Goal: Task Accomplishment & Management: Use online tool/utility

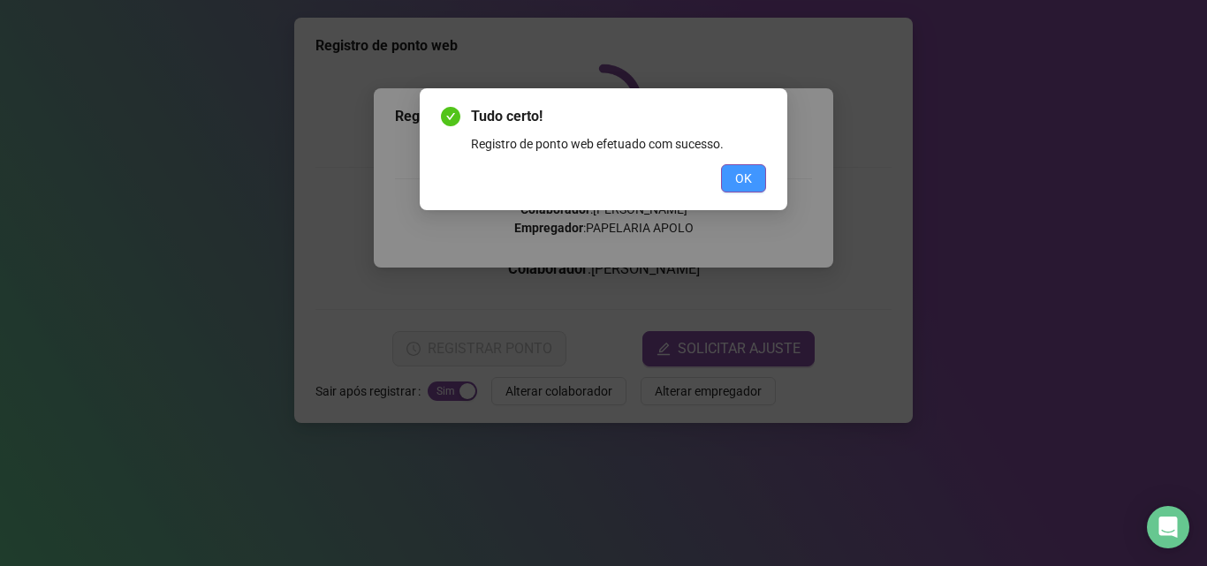
click at [751, 185] on span "OK" at bounding box center [743, 178] width 17 height 19
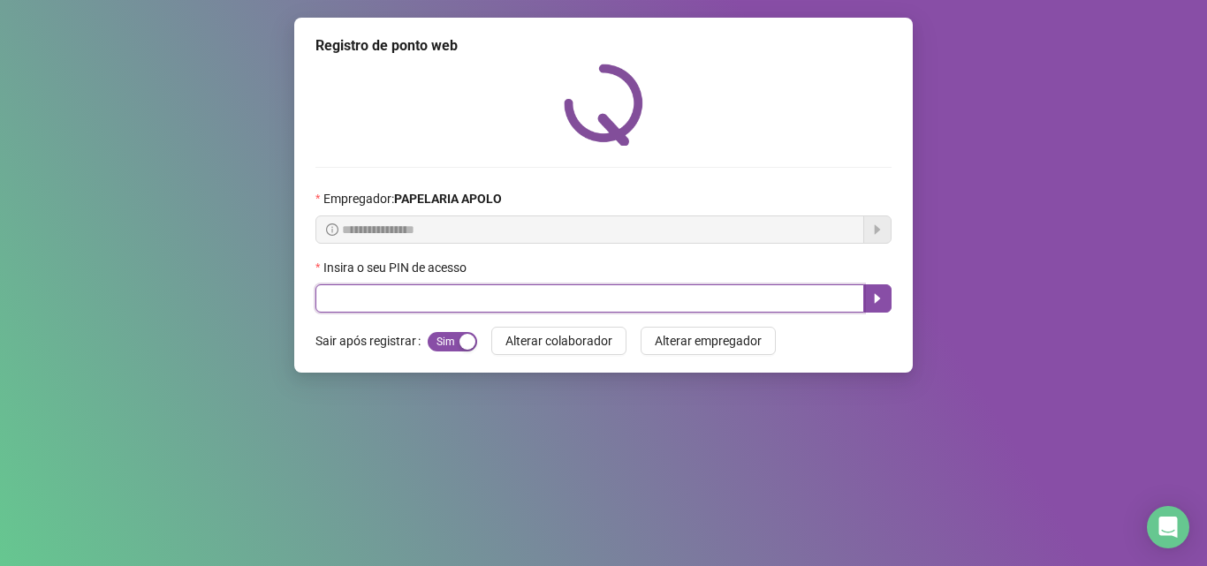
drag, startPoint x: 697, startPoint y: 299, endPoint x: 719, endPoint y: 281, distance: 28.8
click at [704, 289] on input "text" at bounding box center [589, 298] width 549 height 28
type input "*****"
click at [882, 293] on button "button" at bounding box center [877, 298] width 28 height 28
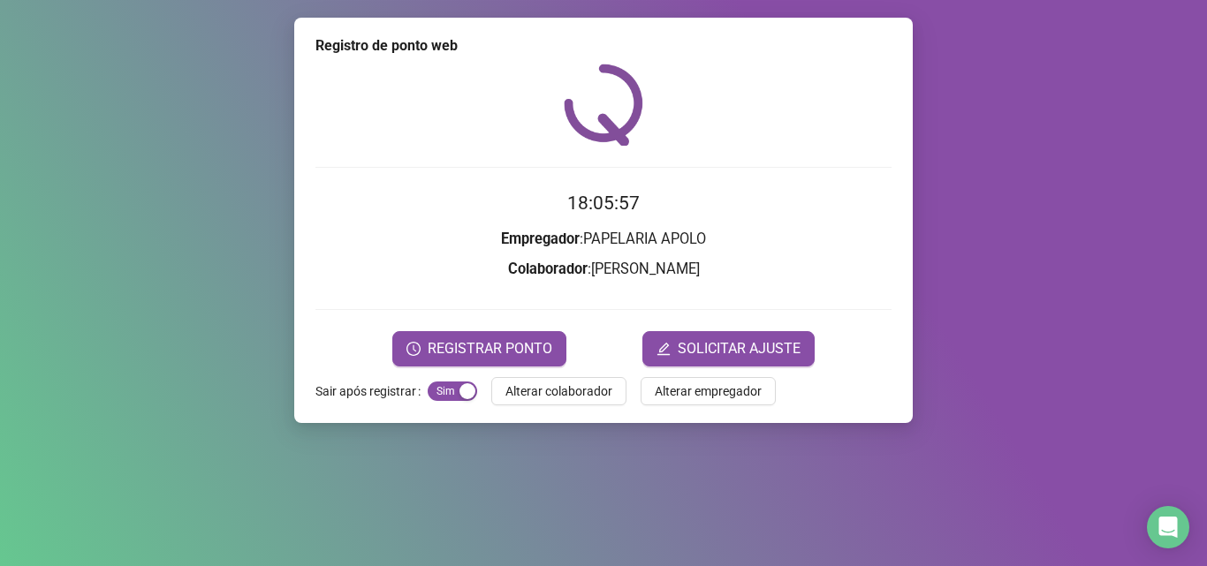
click at [503, 330] on form "18:05:57 Empregador : PAPELARIA [PERSON_NAME] : [PERSON_NAME] REGISTRAR PONTO S…" at bounding box center [603, 277] width 576 height 177
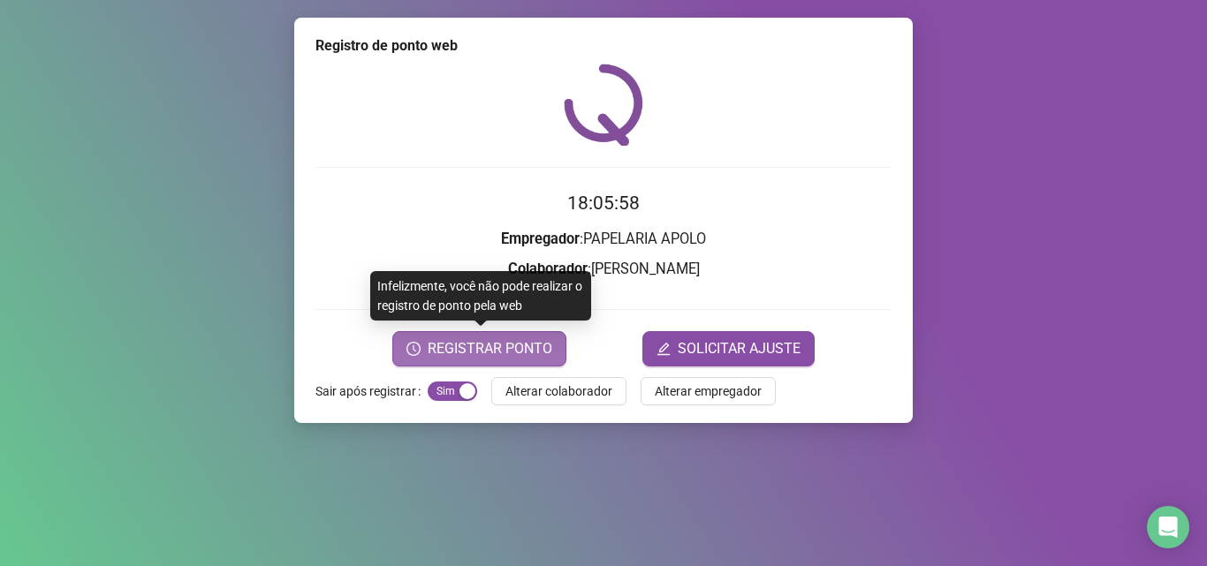
click at [504, 338] on span "REGISTRAR PONTO" at bounding box center [490, 348] width 125 height 21
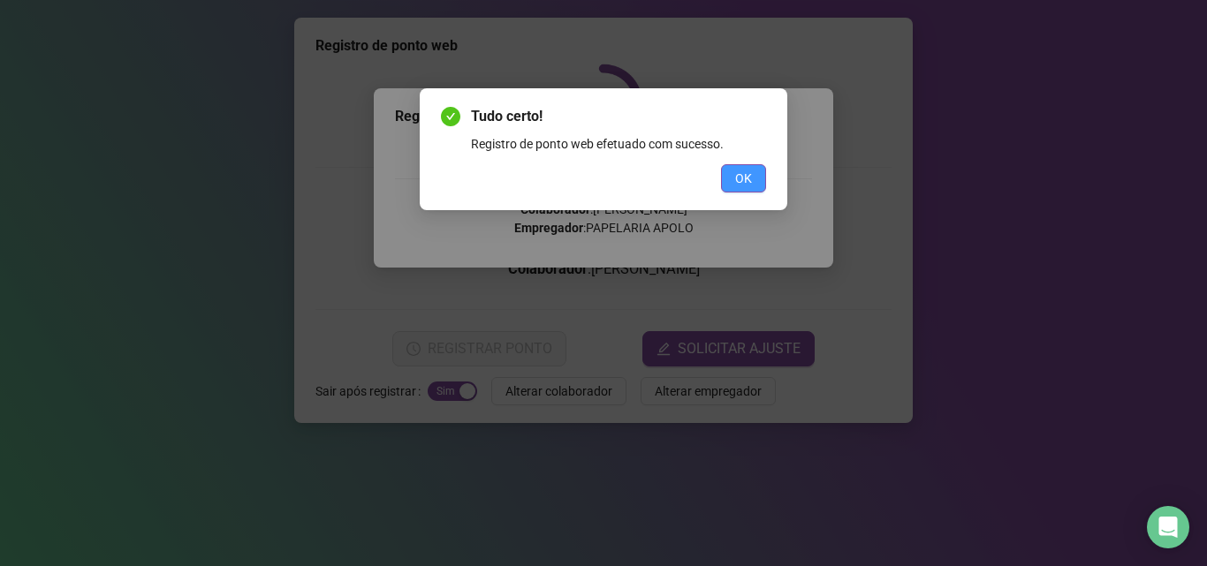
click at [725, 178] on button "OK" at bounding box center [743, 178] width 45 height 28
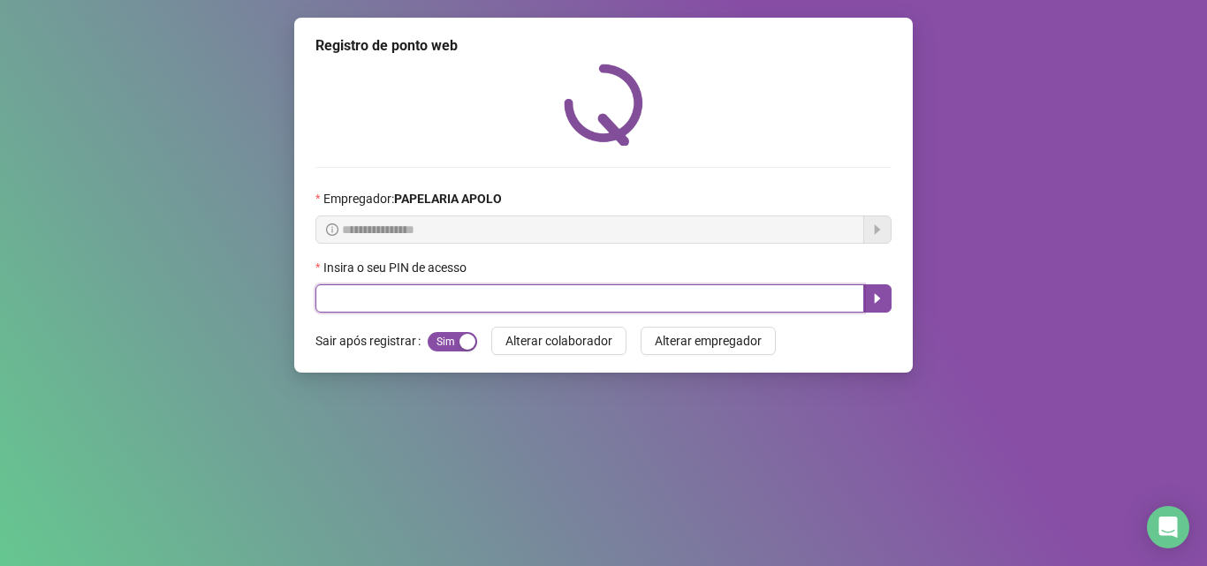
drag, startPoint x: 704, startPoint y: 299, endPoint x: 640, endPoint y: 322, distance: 68.5
click at [702, 299] on input "text" at bounding box center [589, 298] width 549 height 28
type input "*****"
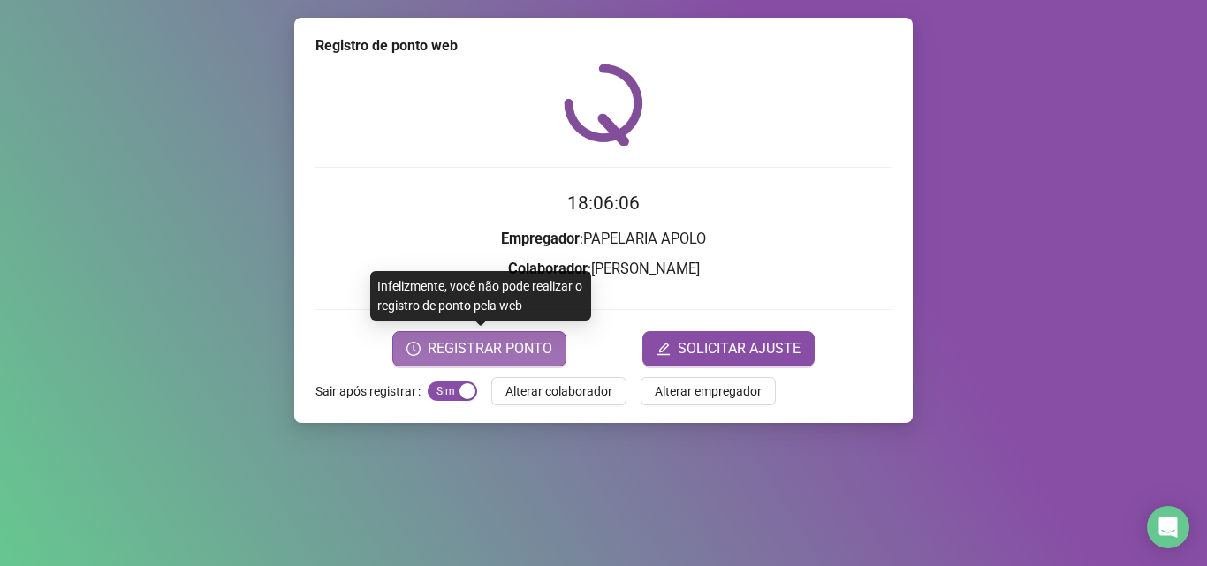
click at [457, 343] on span "REGISTRAR PONTO" at bounding box center [490, 348] width 125 height 21
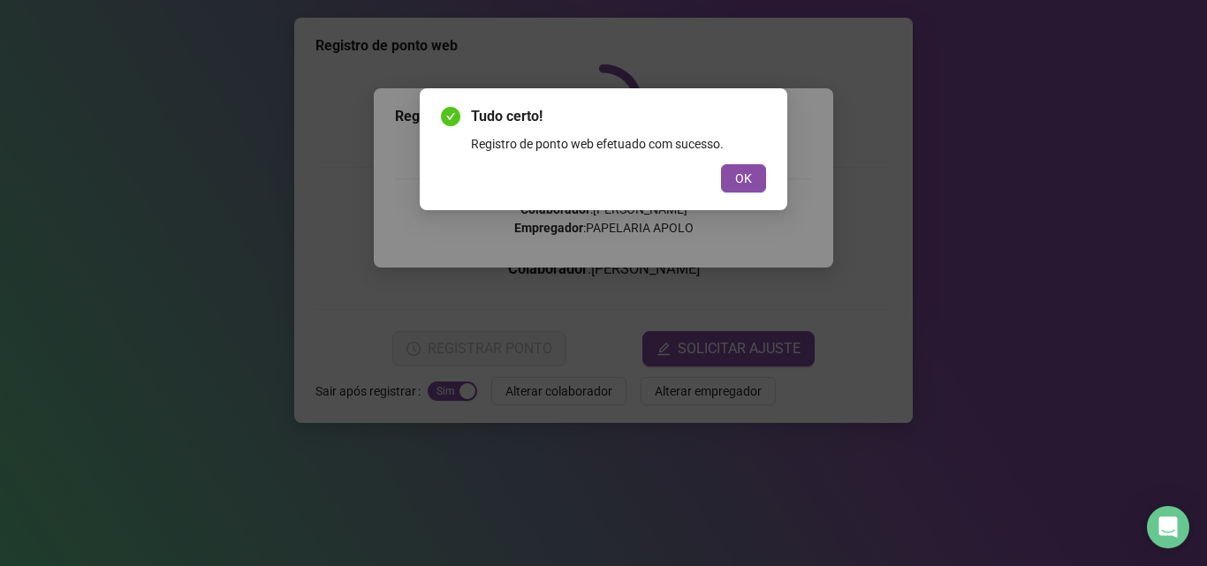
drag, startPoint x: 745, startPoint y: 167, endPoint x: 817, endPoint y: 177, distance: 73.1
click at [746, 166] on button "OK" at bounding box center [743, 178] width 45 height 28
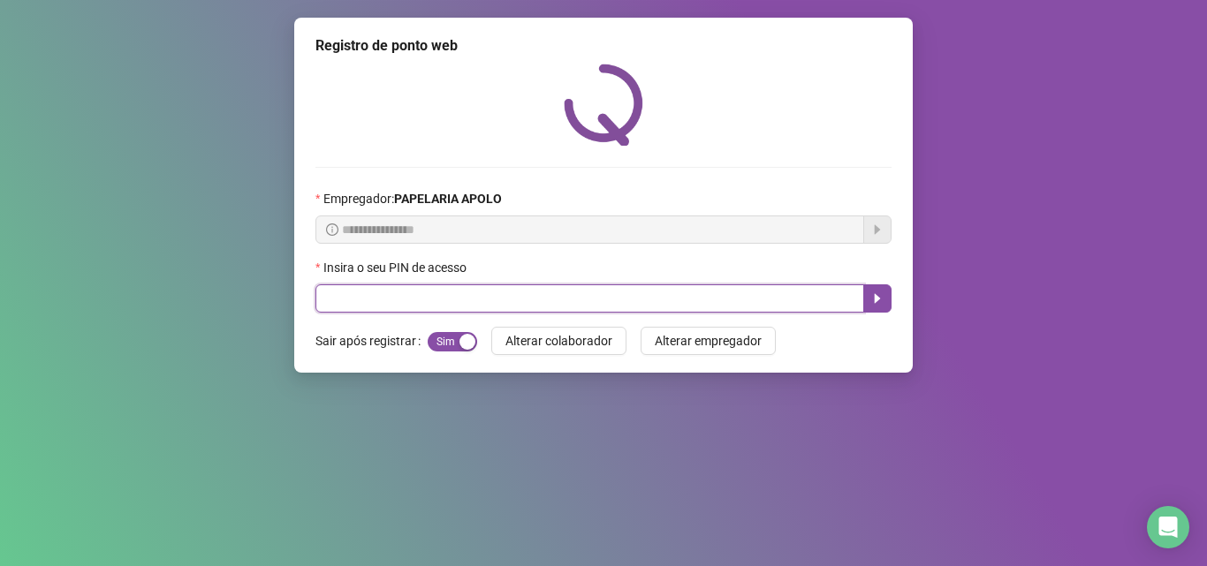
click at [700, 304] on input "text" at bounding box center [589, 298] width 549 height 28
type input "*****"
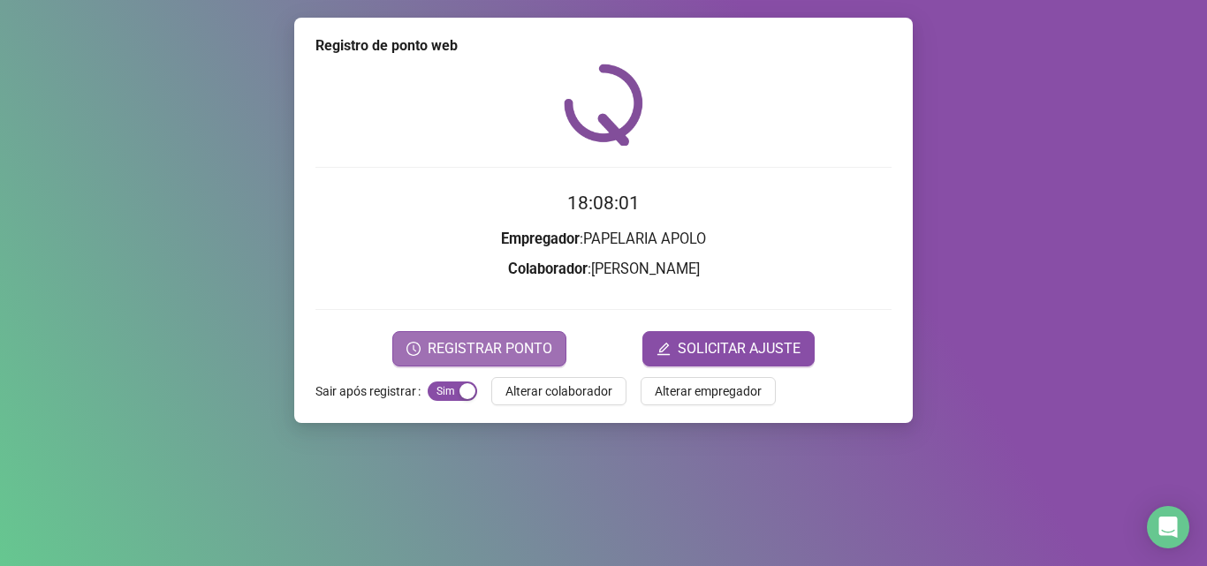
click at [451, 335] on button "REGISTRAR PONTO" at bounding box center [479, 348] width 174 height 35
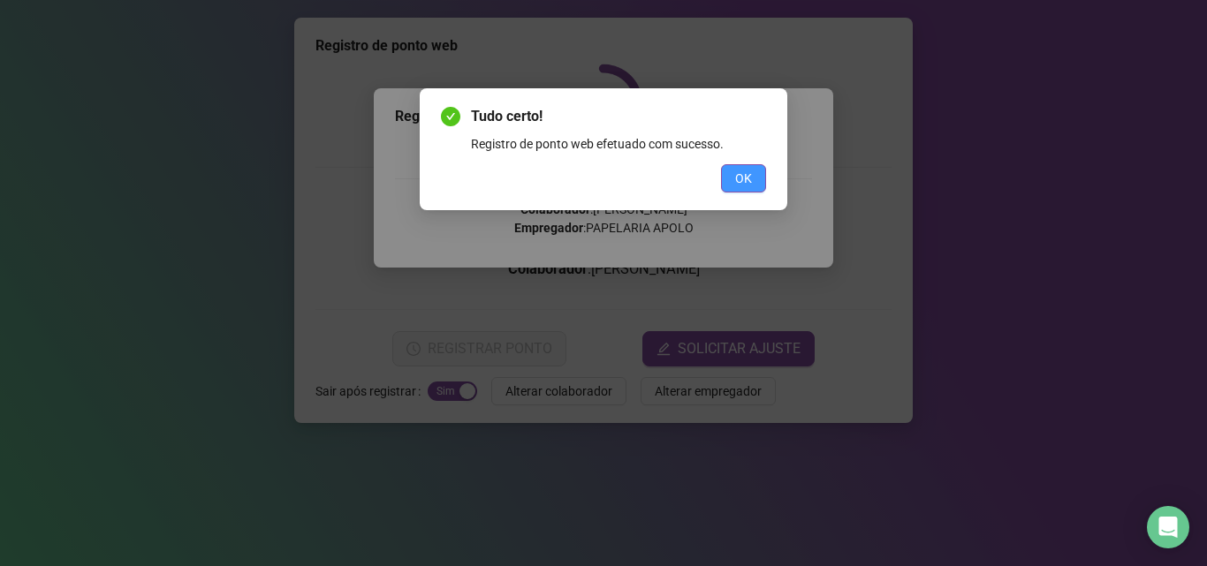
drag, startPoint x: 769, startPoint y: 181, endPoint x: 761, endPoint y: 180, distance: 8.9
click at [766, 180] on div "Tudo certo! Registro de ponto web efetuado com sucesso. OK" at bounding box center [604, 149] width 368 height 122
click at [727, 186] on button "OK" at bounding box center [743, 178] width 45 height 28
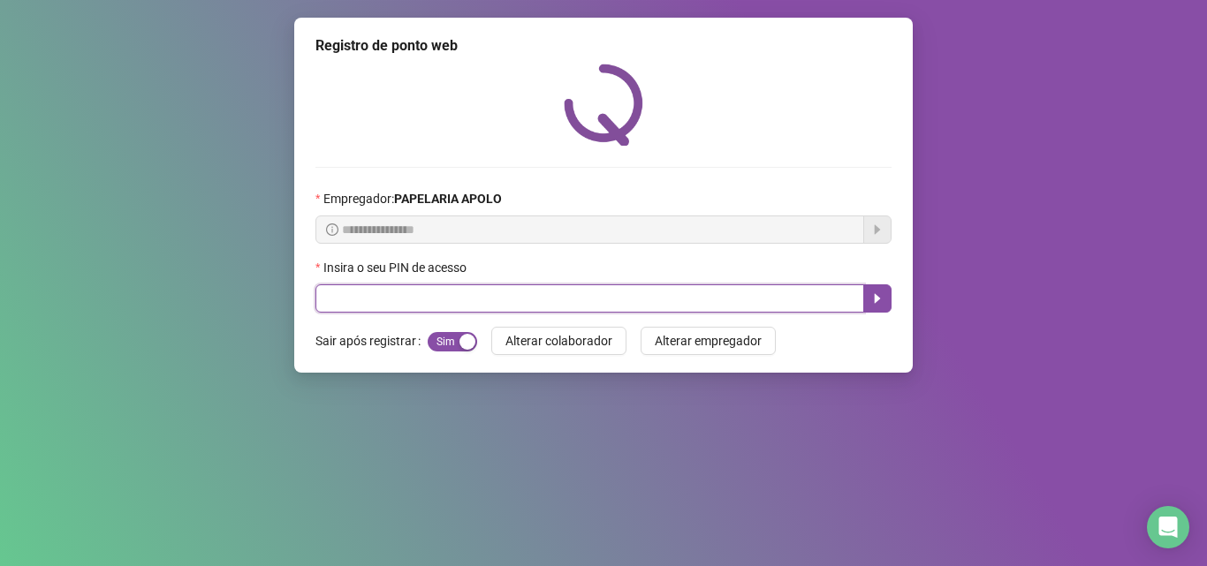
click at [662, 287] on input "text" at bounding box center [589, 298] width 549 height 28
type input "*****"
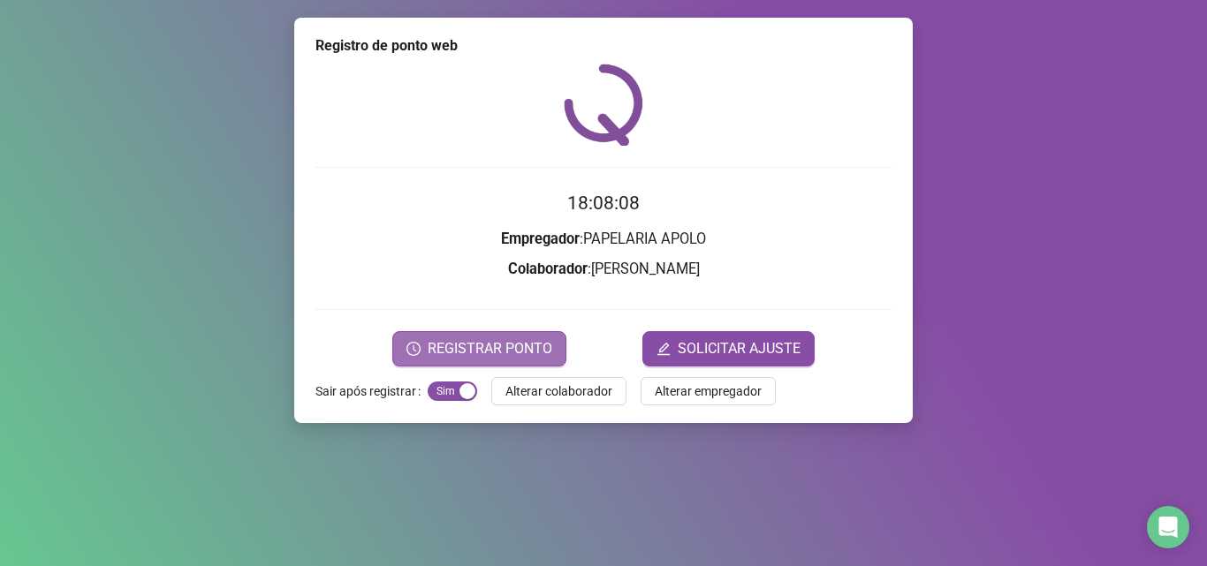
click at [489, 349] on span "REGISTRAR PONTO" at bounding box center [490, 348] width 125 height 21
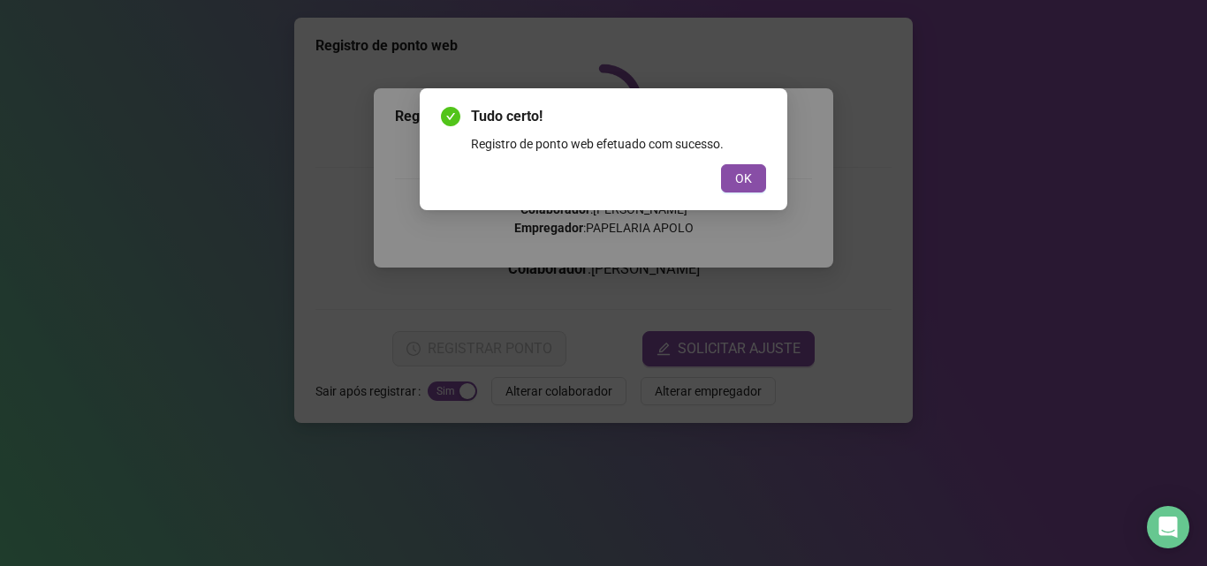
click at [457, 423] on div "Tudo certo! Registro de ponto web efetuado com sucesso. OK" at bounding box center [603, 283] width 1207 height 566
